Goal: Navigation & Orientation: Find specific page/section

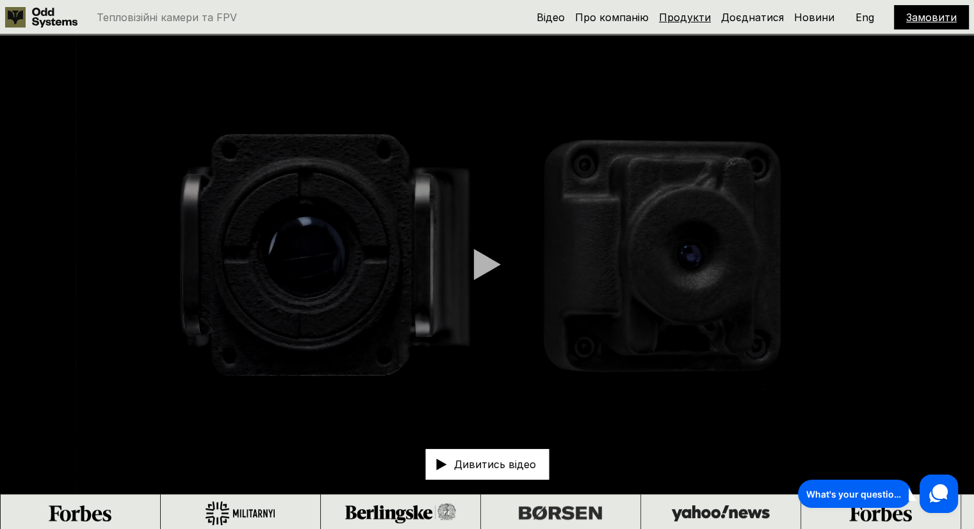
click at [693, 17] on link "Продукти" at bounding box center [685, 17] width 52 height 13
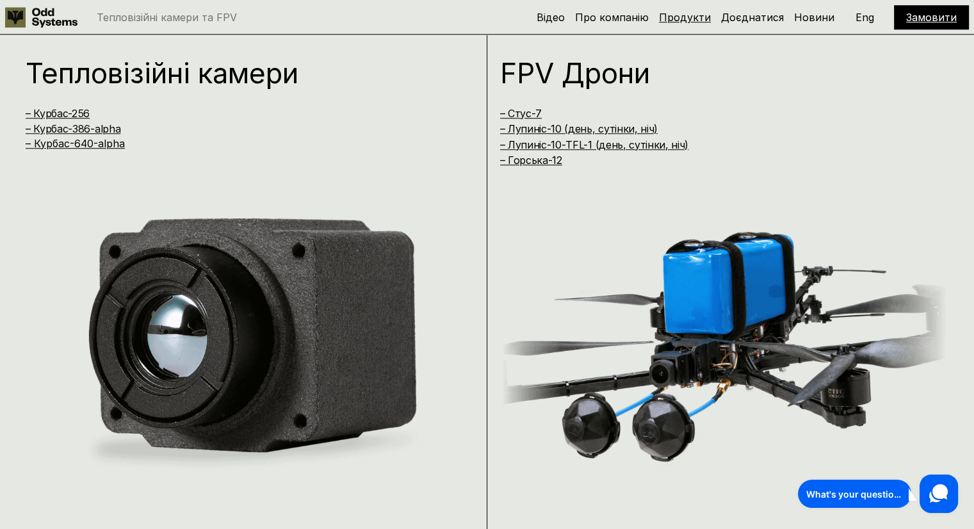
scroll to position [1061, 0]
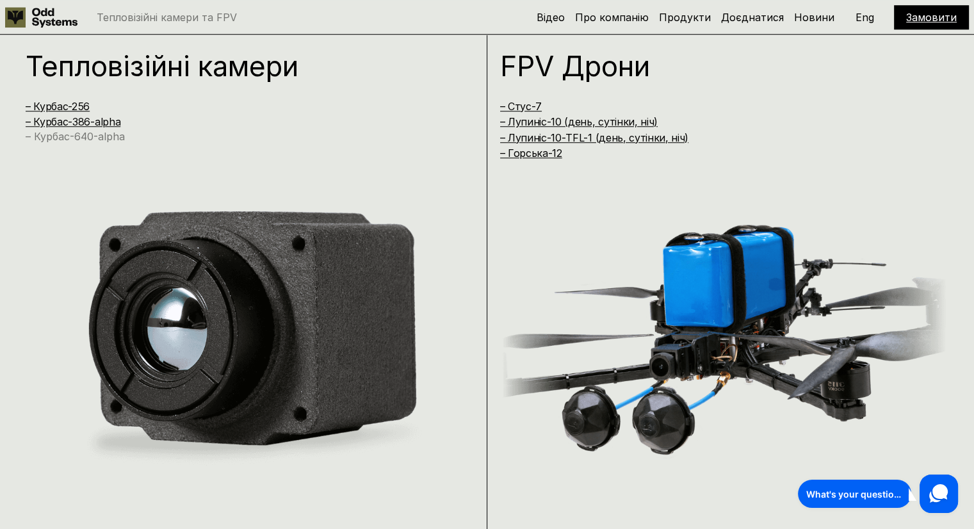
click at [88, 135] on link "– Курбас-640-alpha" at bounding box center [75, 136] width 99 height 13
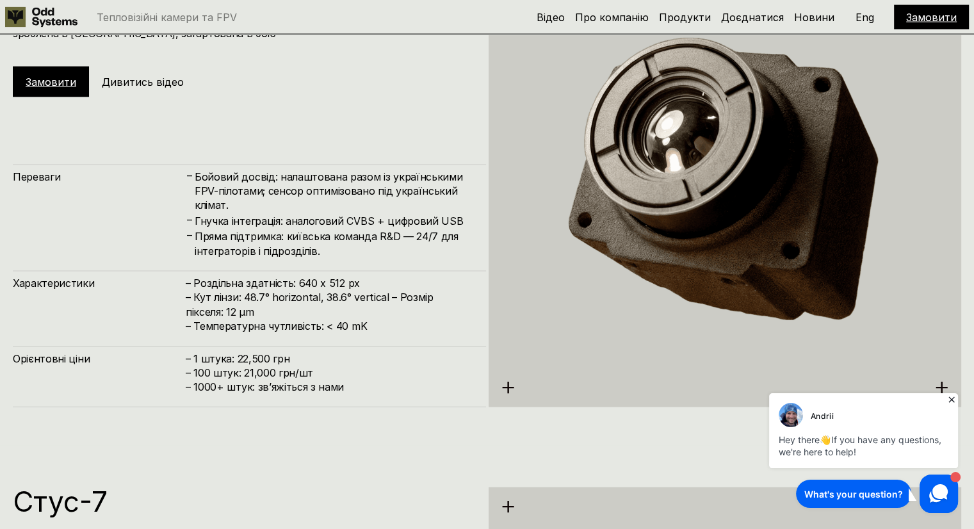
scroll to position [2710, 0]
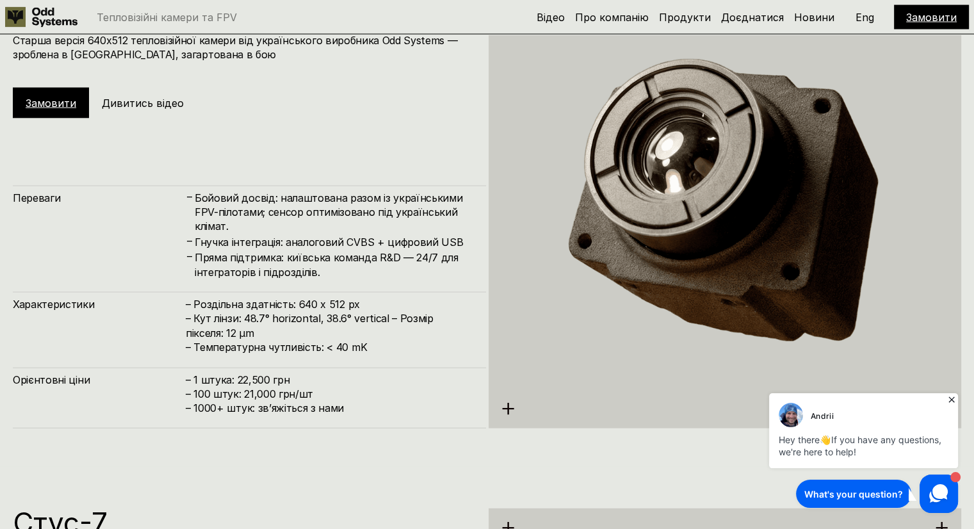
click at [953, 399] on icon at bounding box center [951, 399] width 13 height 13
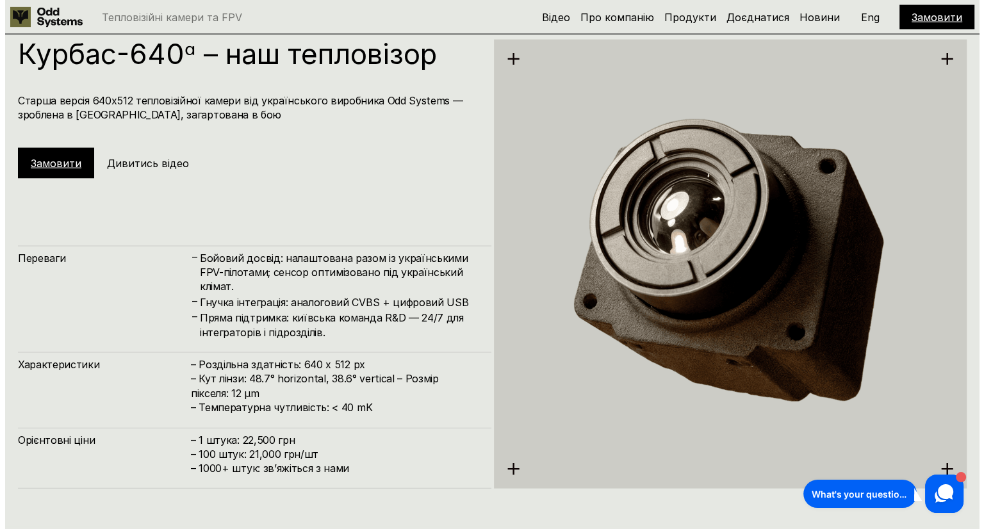
scroll to position [2646, 0]
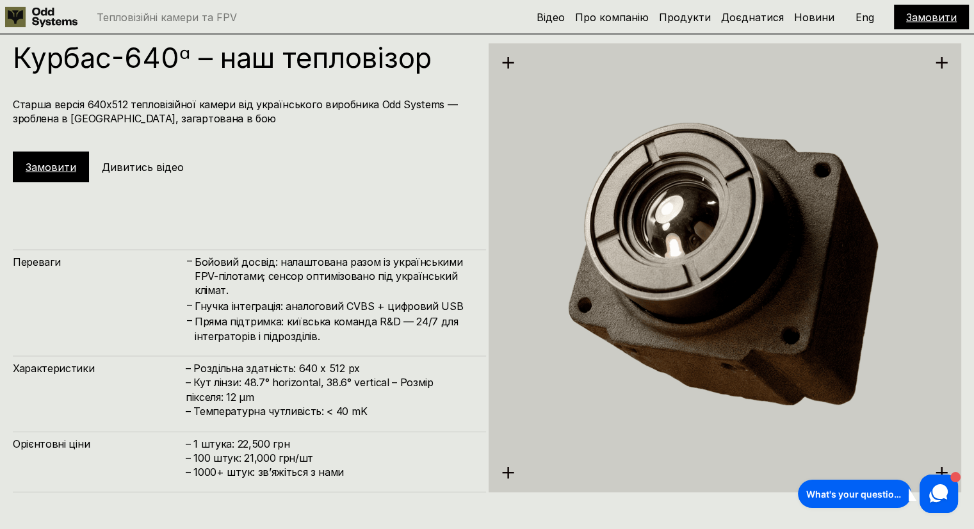
click at [136, 163] on h5 "Дивитись відео" at bounding box center [143, 167] width 82 height 14
click at [731, 19] on link "Доєднатися" at bounding box center [752, 17] width 63 height 13
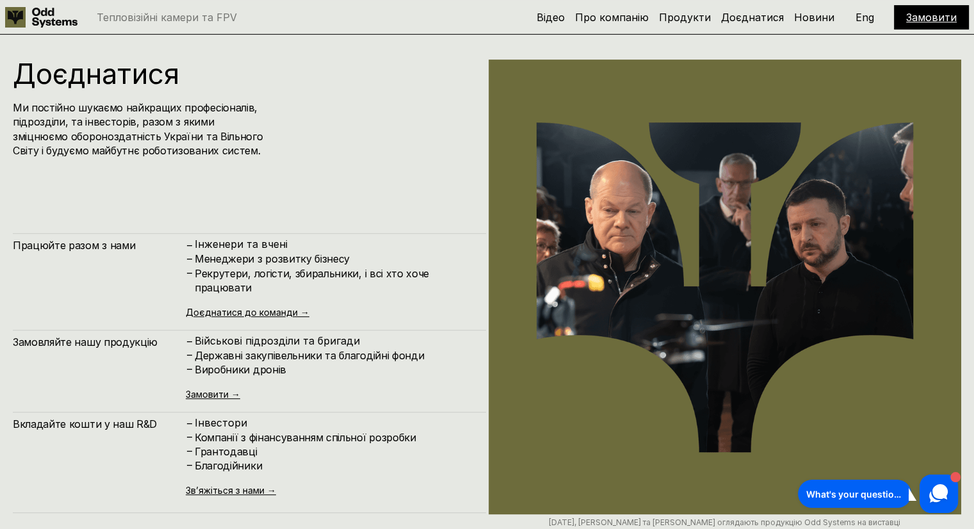
scroll to position [5290, 0]
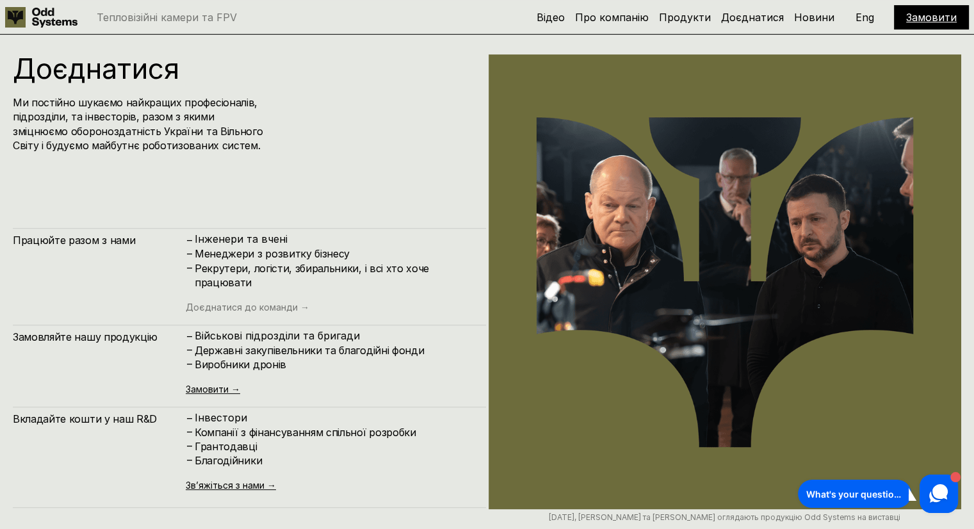
click at [262, 305] on link "Доєднатися до команди →" at bounding box center [248, 307] width 124 height 11
